Goal: Find specific page/section: Find specific page/section

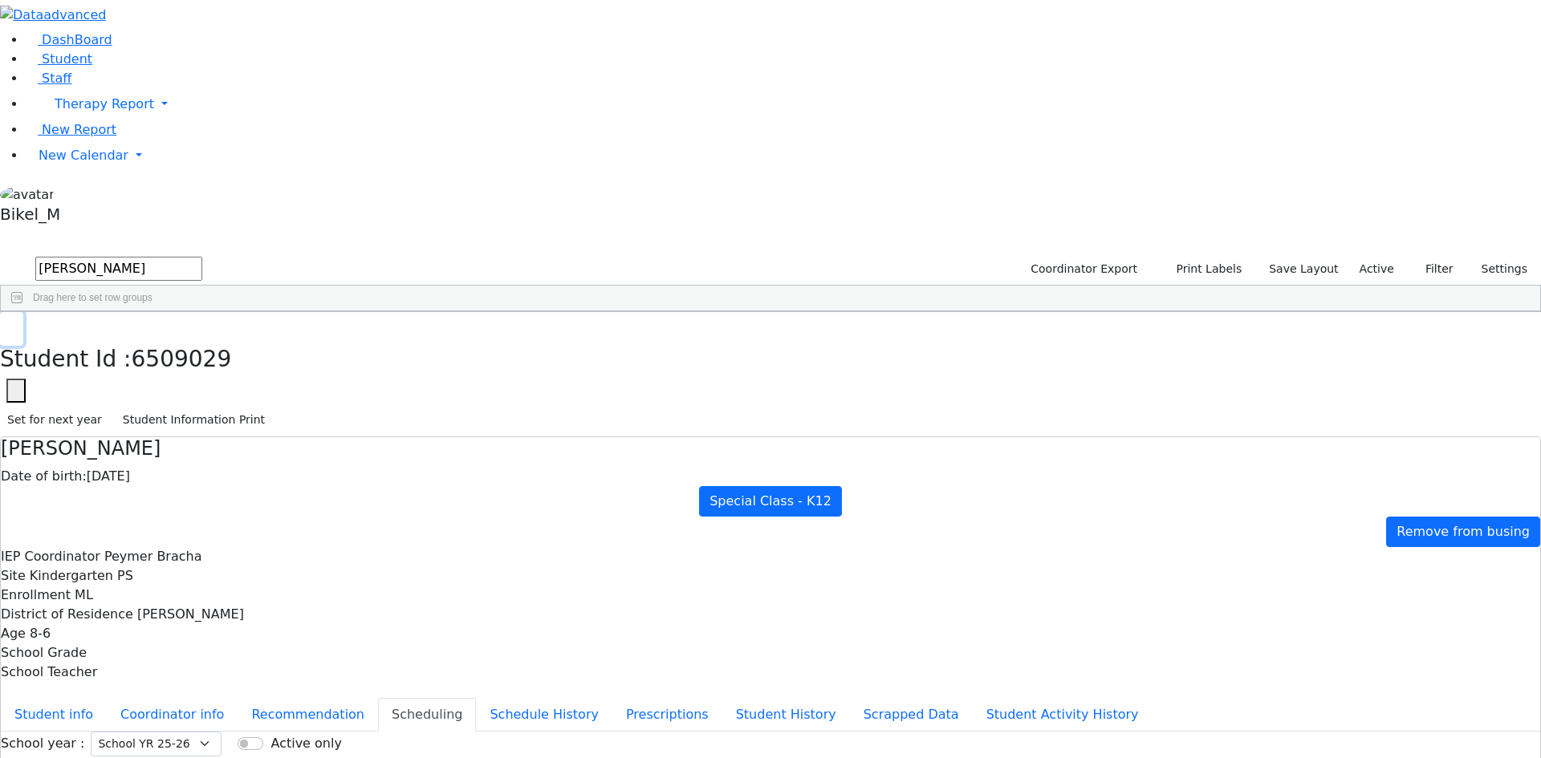
drag, startPoint x: 311, startPoint y: 21, endPoint x: 311, endPoint y: 30, distance: 9.7
click at [23, 312] on button "button" at bounding box center [11, 329] width 23 height 34
drag, startPoint x: 274, startPoint y: 74, endPoint x: 201, endPoint y: 78, distance: 72.3
click at [201, 254] on form "silber" at bounding box center [101, 269] width 202 height 30
type input "abe"
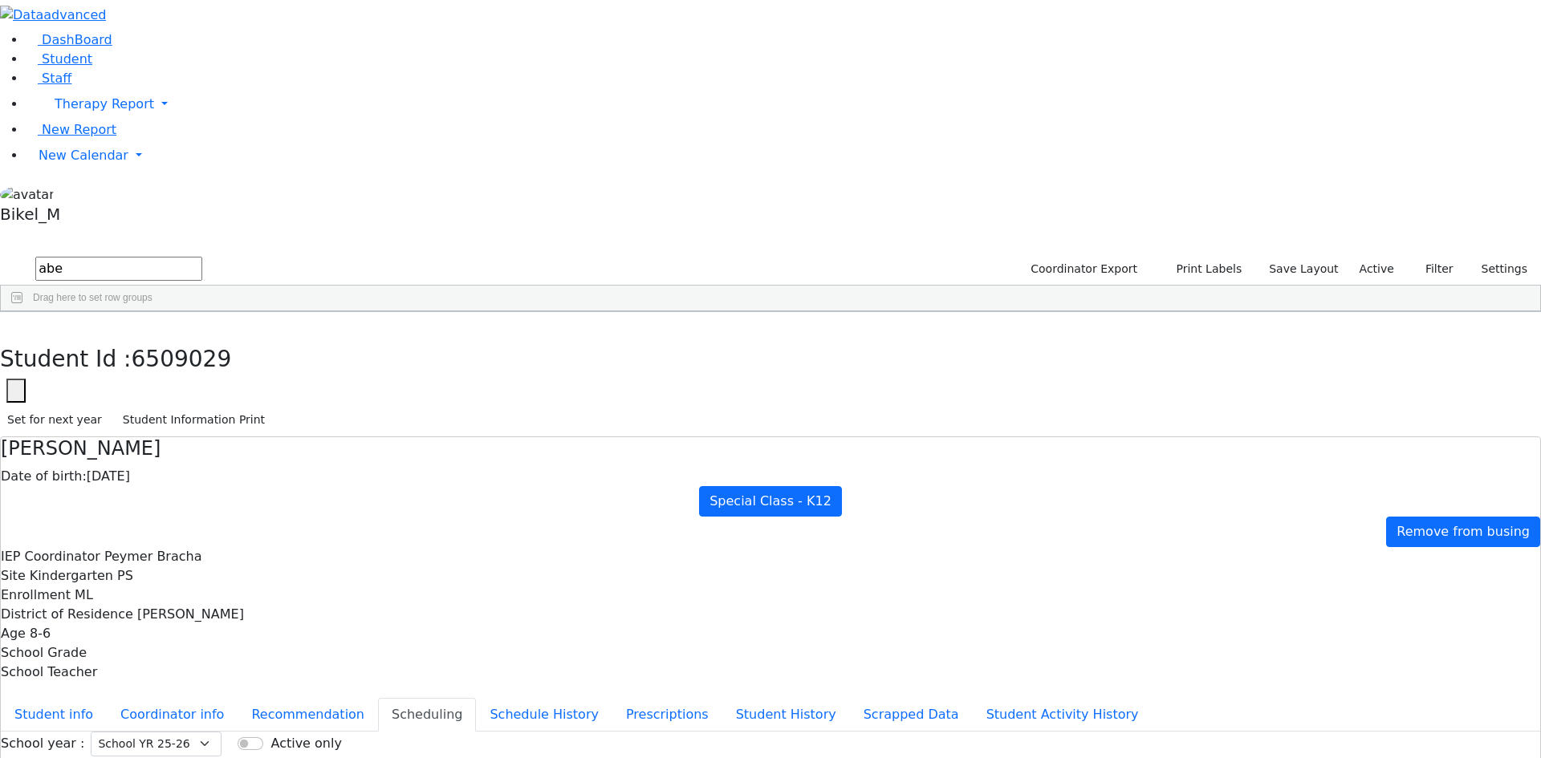
click at [204, 405] on div "Vanchozker" at bounding box center [154, 416] width 100 height 22
click at [304, 405] on div "Abe" at bounding box center [254, 416] width 100 height 22
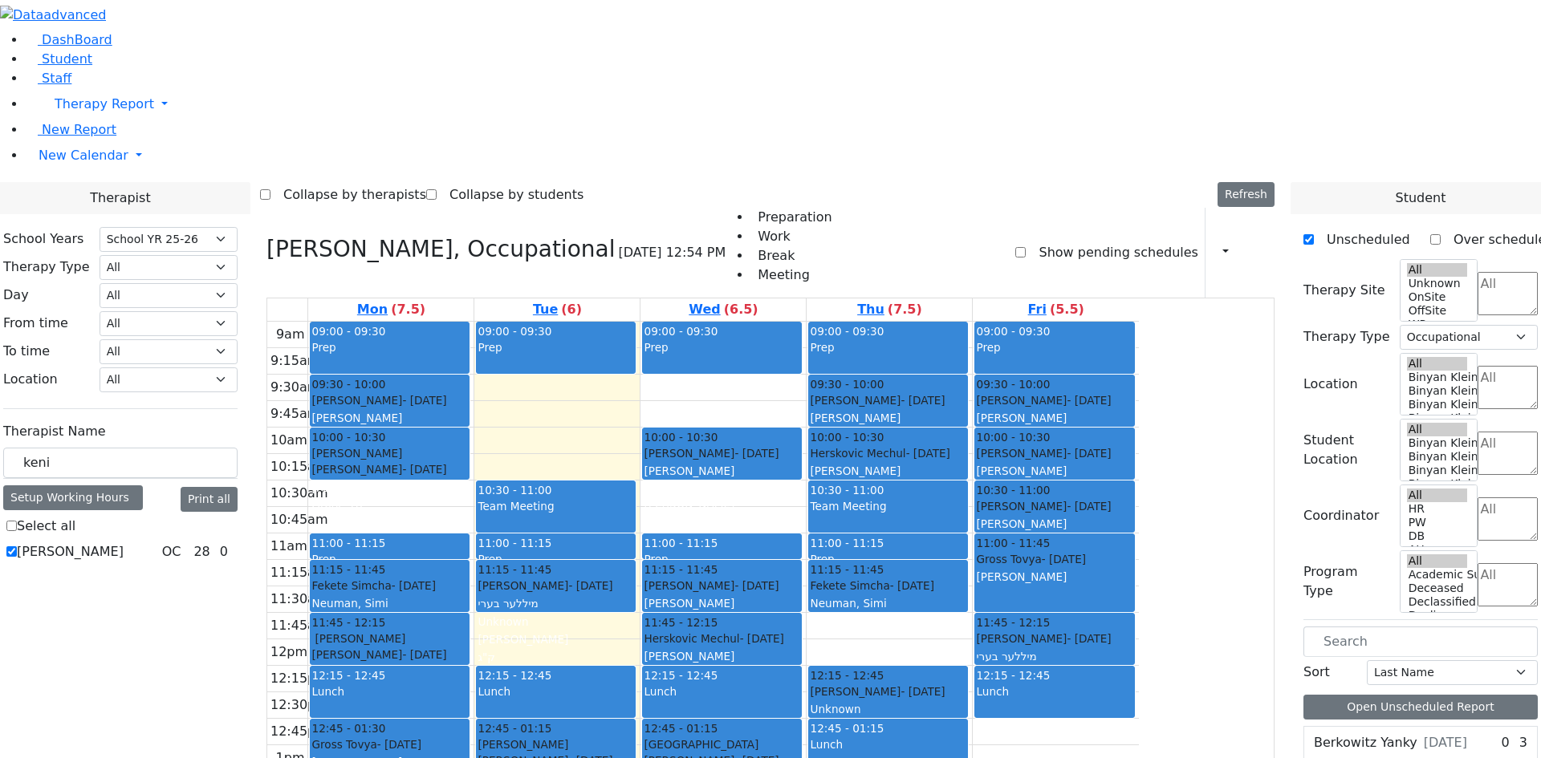
select select "212"
select select "1"
